Goal: Transaction & Acquisition: Purchase product/service

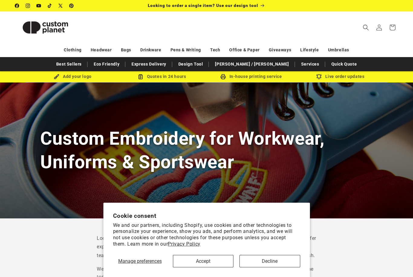
click at [214, 260] on button "Accept" at bounding box center [203, 261] width 61 height 12
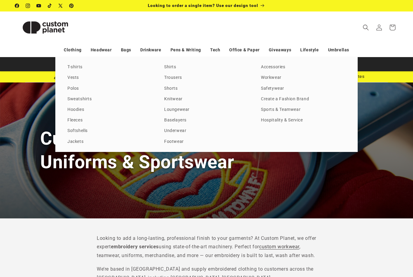
click at [284, 114] on link "Sports & Teamwear" at bounding box center [303, 110] width 85 height 8
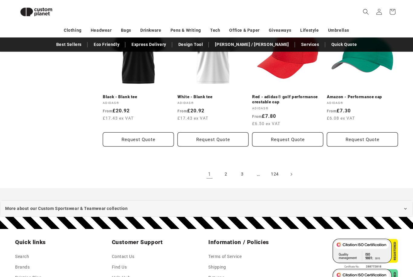
scroll to position [659, 0]
click at [228, 171] on link "2" at bounding box center [225, 174] width 13 height 13
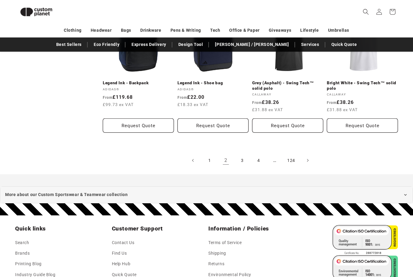
scroll to position [668, 0]
click at [244, 157] on link "3" at bounding box center [242, 160] width 13 height 13
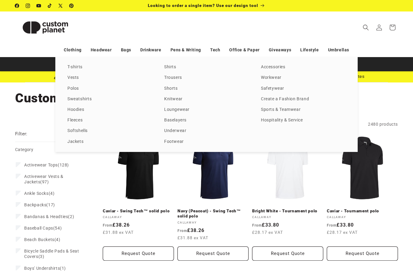
click at [72, 66] on link "T-shirts" at bounding box center [109, 67] width 85 height 8
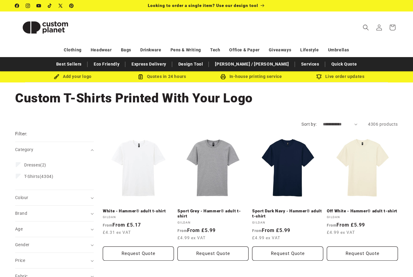
click at [21, 197] on span "Colour (0)" at bounding box center [21, 197] width 13 height 5
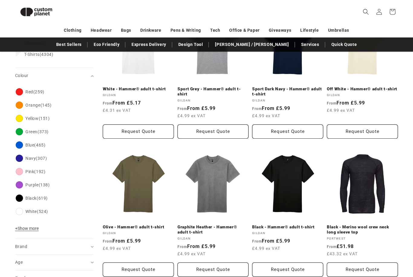
scroll to position [103, 0]
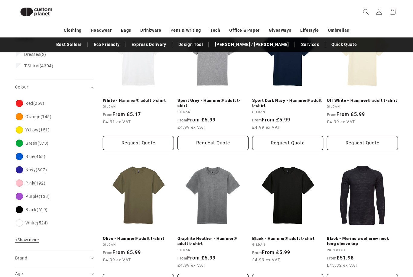
click at [21, 241] on span "+ Show more" at bounding box center [27, 240] width 24 height 5
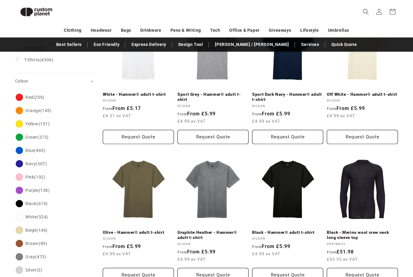
scroll to position [109, 0]
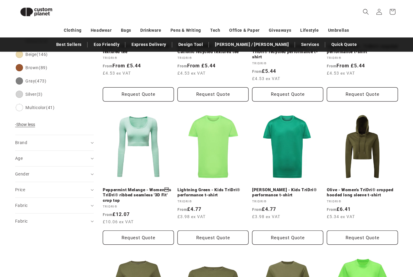
scroll to position [300, 0]
click at [18, 154] on summary "Age (0)" at bounding box center [54, 158] width 79 height 15
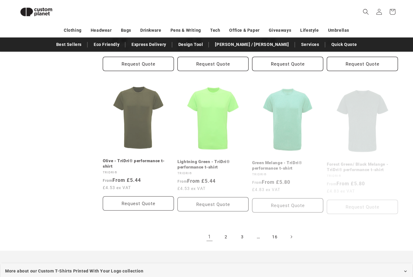
scroll to position [607, 0]
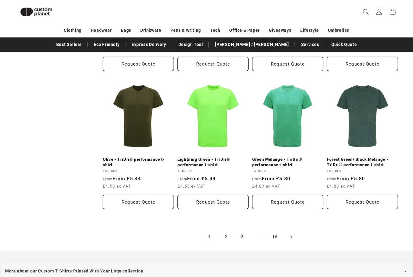
click at [225, 231] on link "2" at bounding box center [225, 237] width 13 height 13
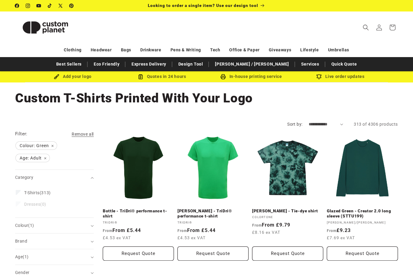
click at [122, 209] on link "Bottle - TriDri® performance t-shirt" at bounding box center [138, 214] width 71 height 11
